Goal: Find specific page/section

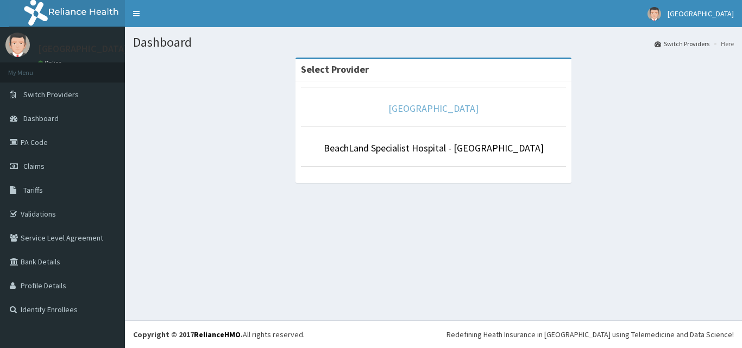
click at [394, 108] on link "[GEOGRAPHIC_DATA]" at bounding box center [433, 108] width 90 height 12
click at [429, 107] on link "[GEOGRAPHIC_DATA]" at bounding box center [433, 108] width 90 height 12
click at [437, 106] on link "[GEOGRAPHIC_DATA]" at bounding box center [433, 108] width 90 height 12
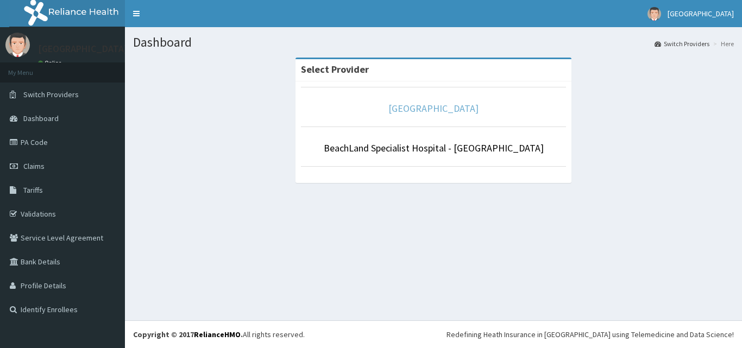
click at [437, 106] on link "[GEOGRAPHIC_DATA]" at bounding box center [433, 108] width 90 height 12
click at [425, 114] on link "[GEOGRAPHIC_DATA]" at bounding box center [433, 108] width 90 height 12
click at [425, 111] on link "[GEOGRAPHIC_DATA]" at bounding box center [433, 108] width 90 height 12
click at [425, 110] on link "[GEOGRAPHIC_DATA]" at bounding box center [433, 108] width 90 height 12
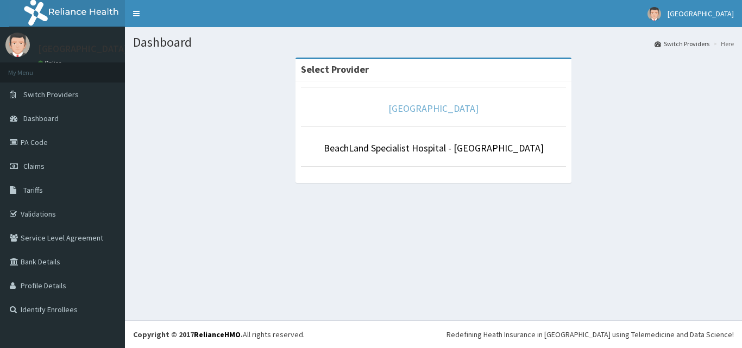
click at [425, 110] on link "[GEOGRAPHIC_DATA]" at bounding box center [433, 108] width 90 height 12
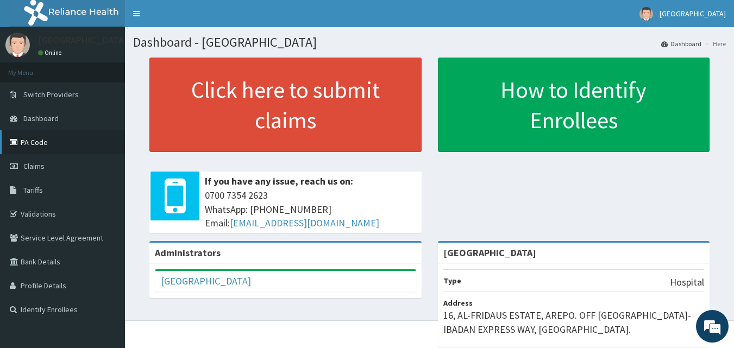
click at [38, 144] on link "PA Code" at bounding box center [62, 142] width 125 height 24
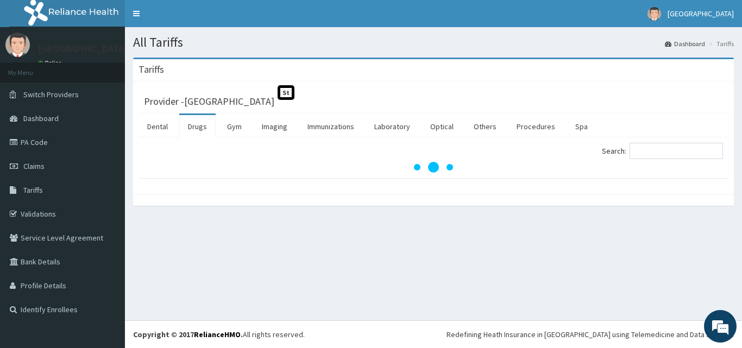
click at [197, 126] on link "Drugs" at bounding box center [197, 126] width 36 height 23
click at [199, 129] on link "Drugs" at bounding box center [197, 126] width 36 height 23
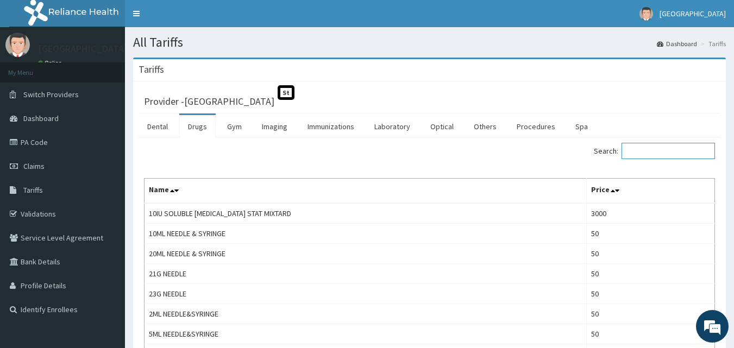
click at [660, 153] on input "Search:" at bounding box center [667, 151] width 93 height 16
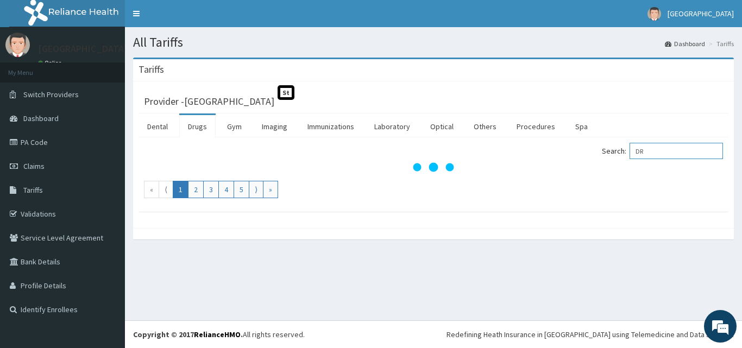
type input "D"
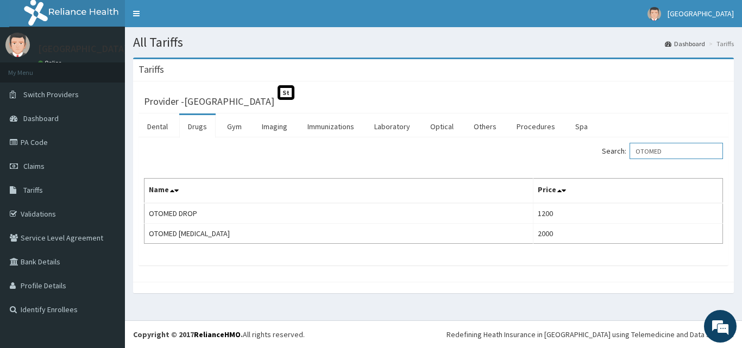
type input "OTOMED"
